Goal: Information Seeking & Learning: Learn about a topic

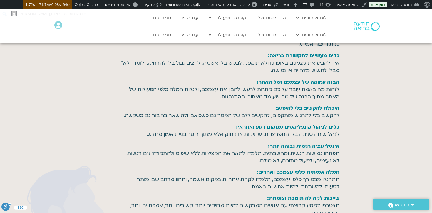
scroll to position [797, 0]
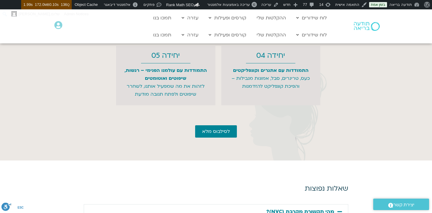
scroll to position [1758, 0]
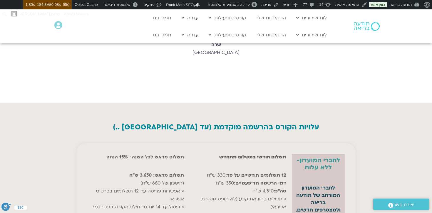
scroll to position [2330, 0]
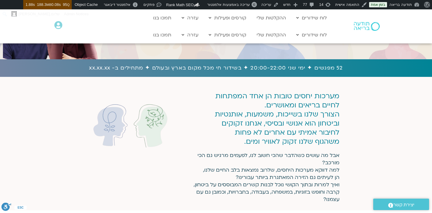
scroll to position [129, 0]
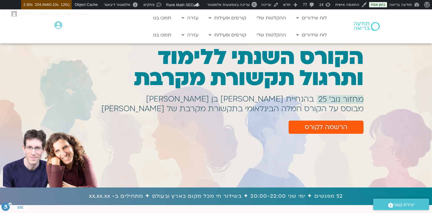
click at [213, 129] on div "הרשמה לקורס" at bounding box center [223, 127] width 280 height 13
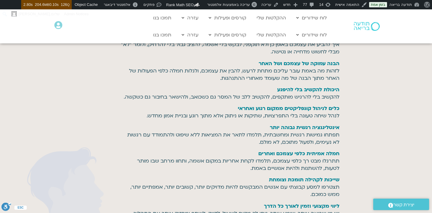
scroll to position [736, 0]
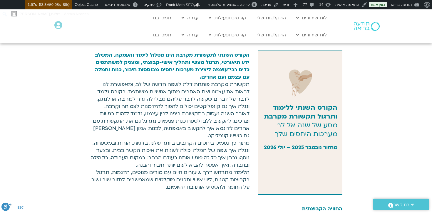
scroll to position [139, 0]
